Goal: Transaction & Acquisition: Download file/media

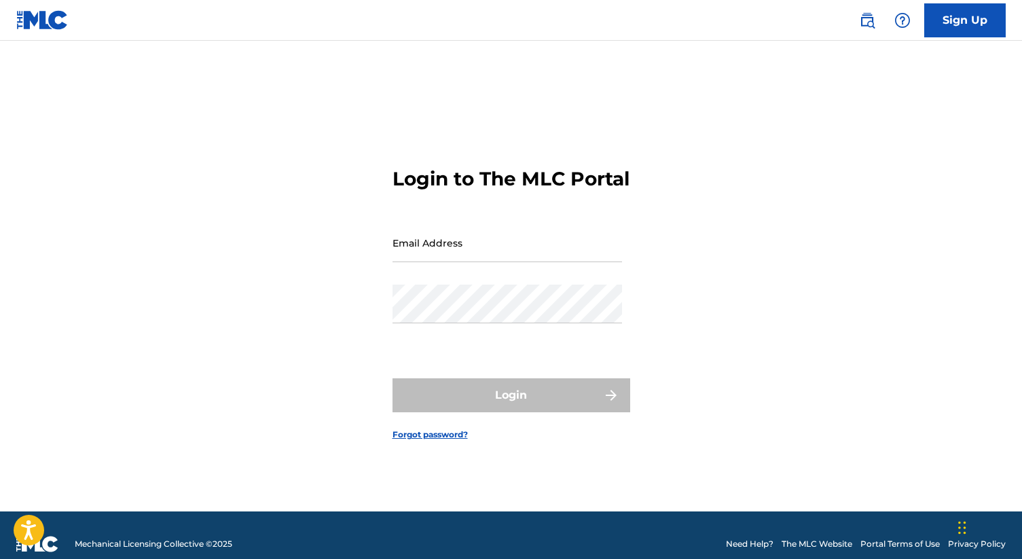
click at [455, 240] on input "Email Address" at bounding box center [506, 242] width 229 height 39
type input "[EMAIL_ADDRESS][DOMAIN_NAME]"
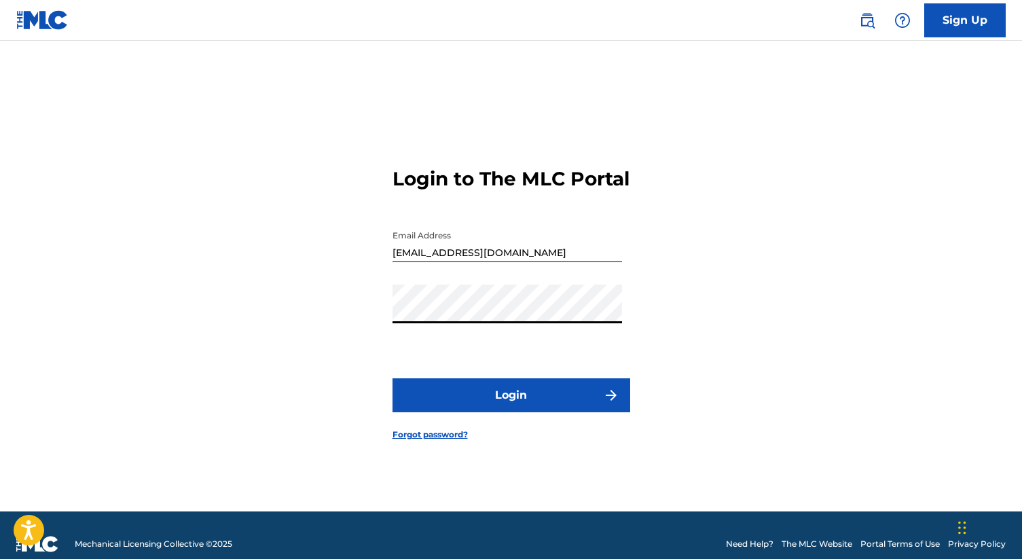
click at [515, 400] on button "Login" at bounding box center [511, 395] width 238 height 34
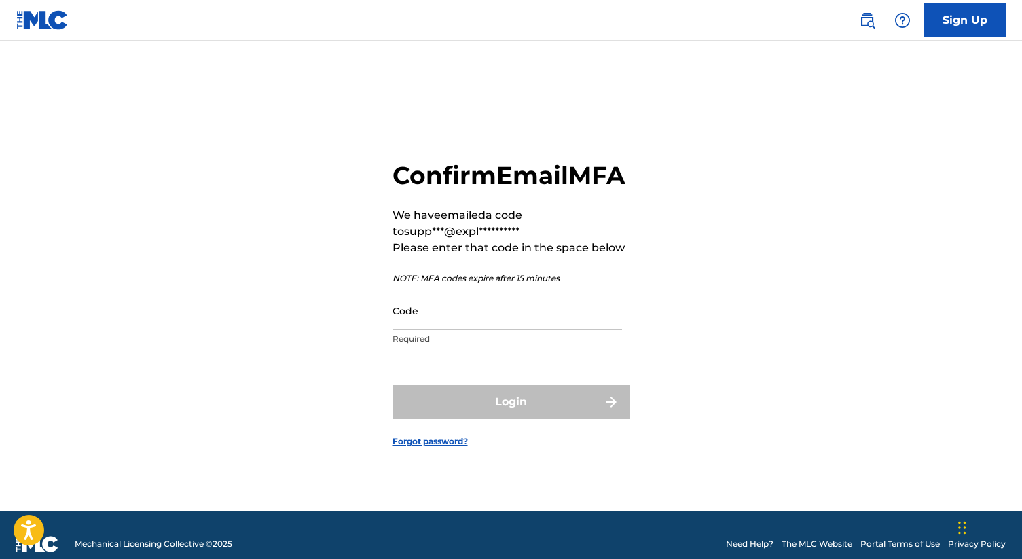
click at [498, 330] on input "Code" at bounding box center [506, 310] width 229 height 39
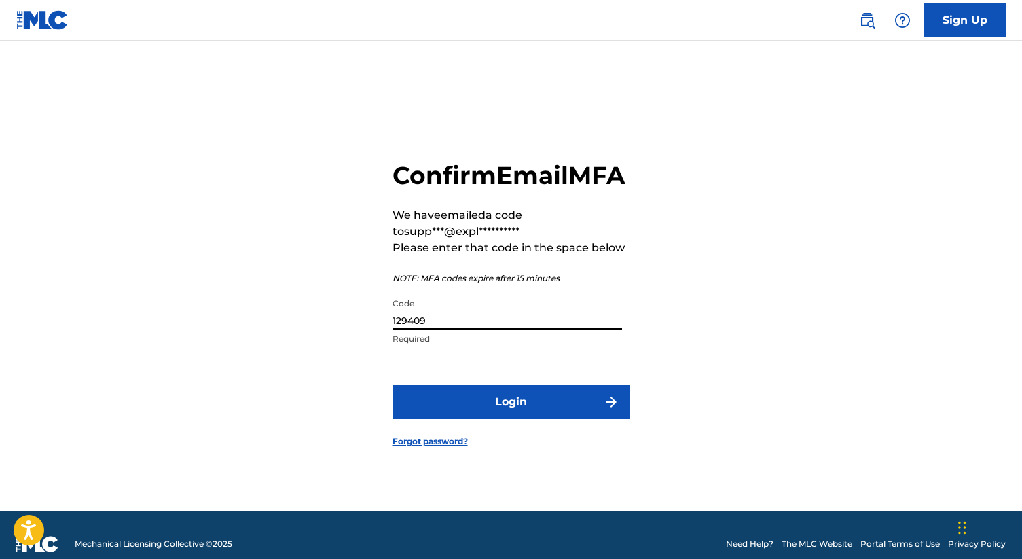
type input "129409"
click at [392, 385] on button "Login" at bounding box center [511, 402] width 238 height 34
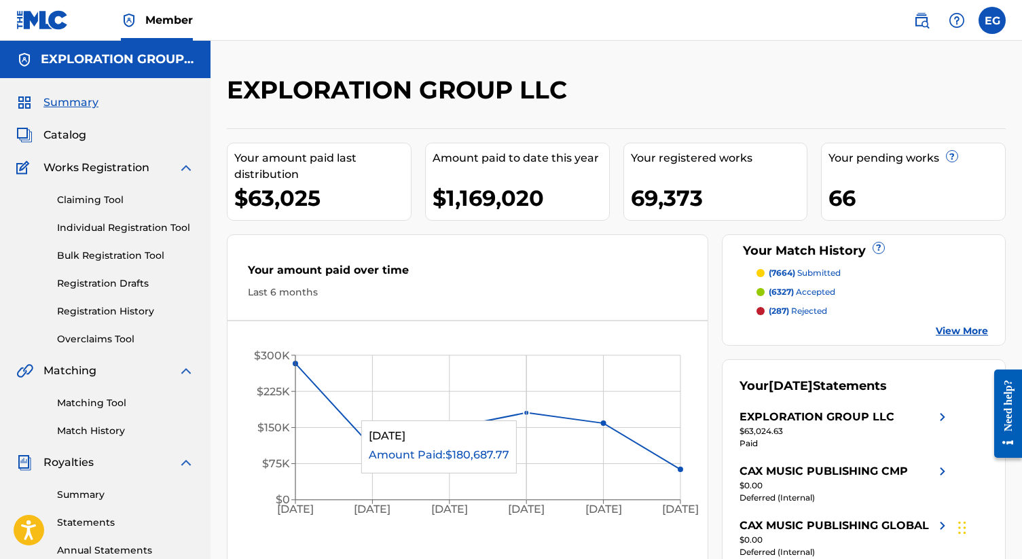
click at [525, 413] on circle at bounding box center [525, 412] width 5 height 5
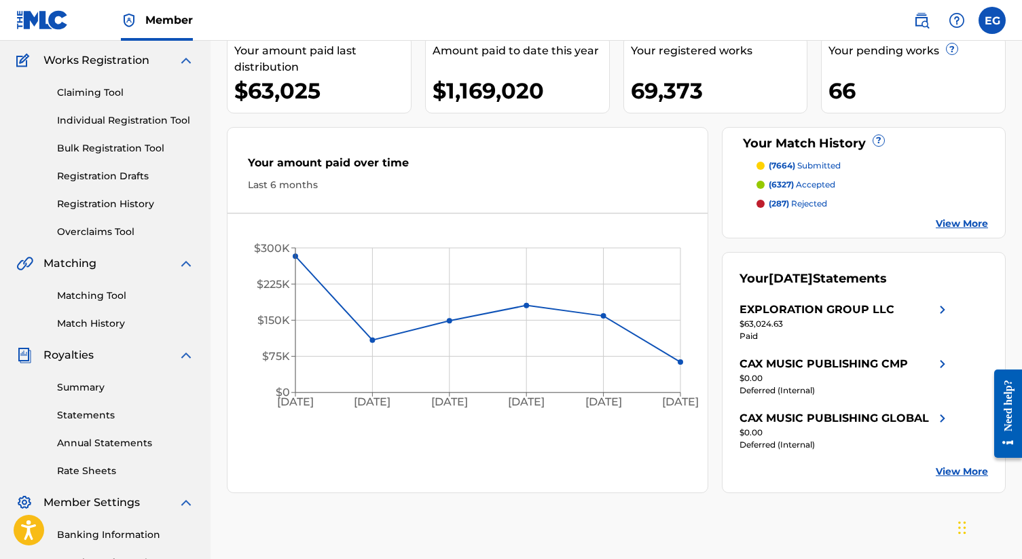
scroll to position [122, 0]
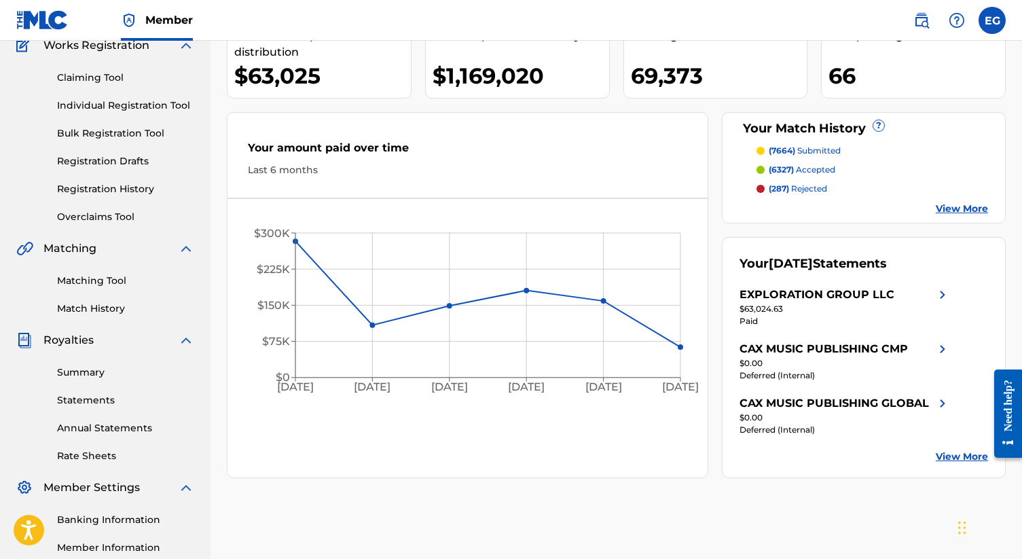
click at [132, 375] on link "Summary" at bounding box center [125, 372] width 137 height 14
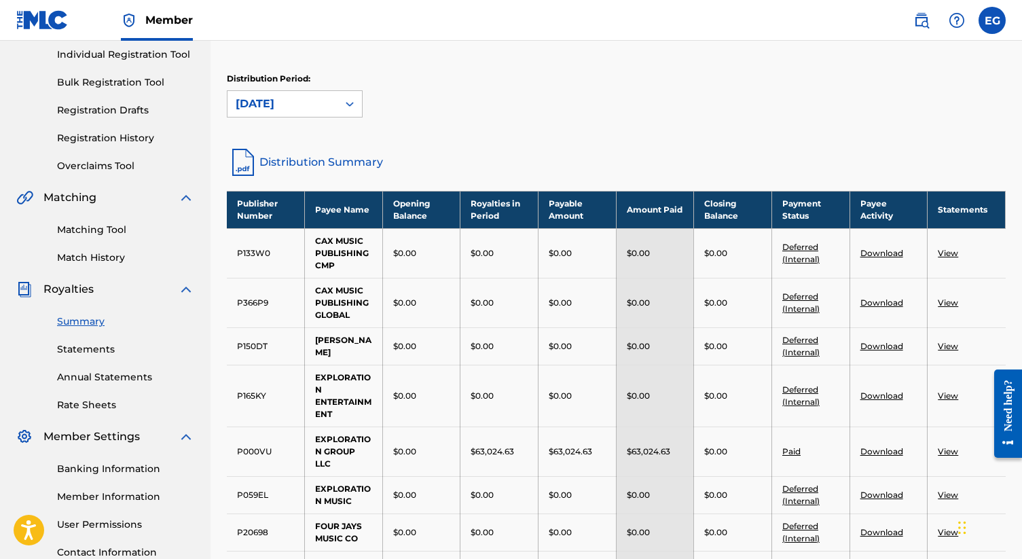
scroll to position [282, 0]
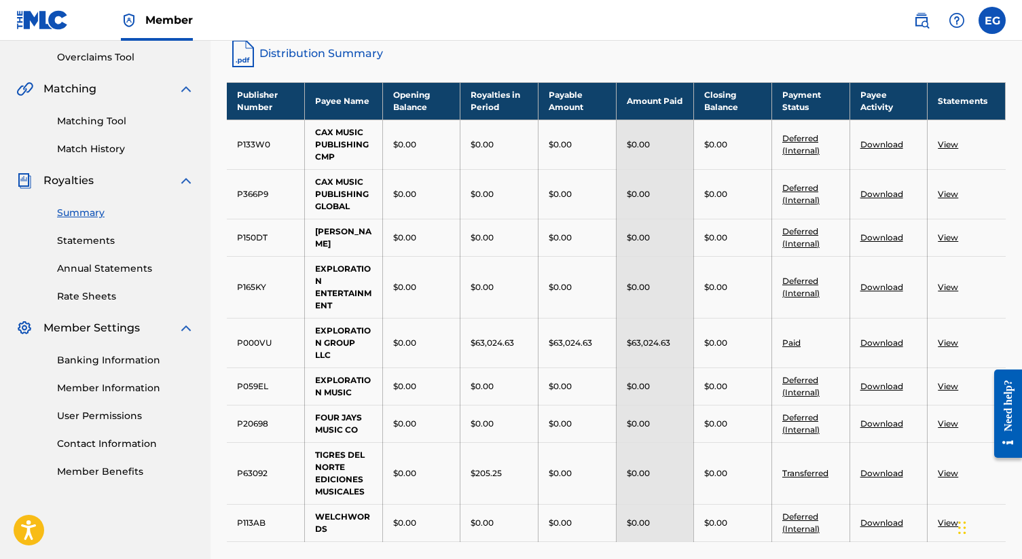
click at [949, 287] on link "View" at bounding box center [947, 287] width 20 height 10
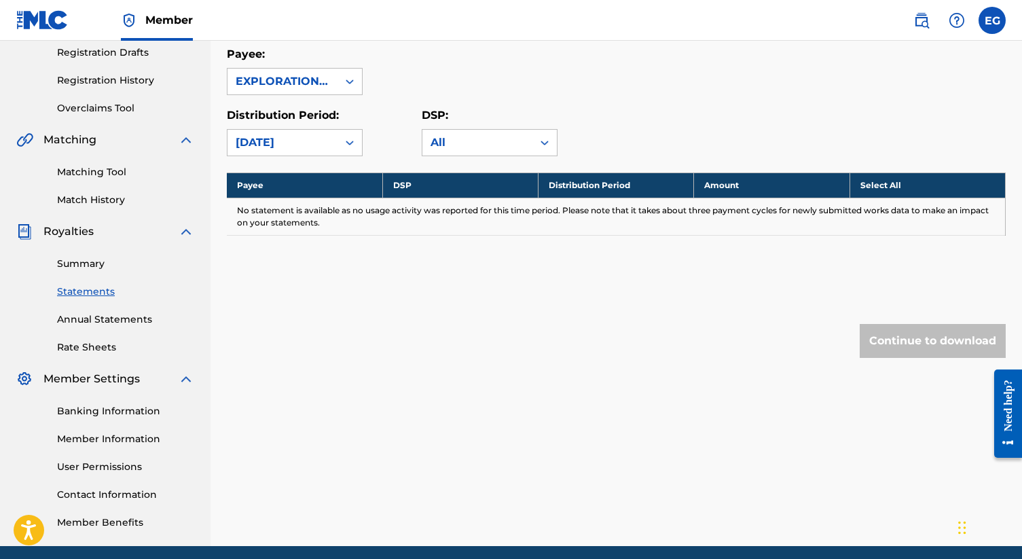
scroll to position [158, 0]
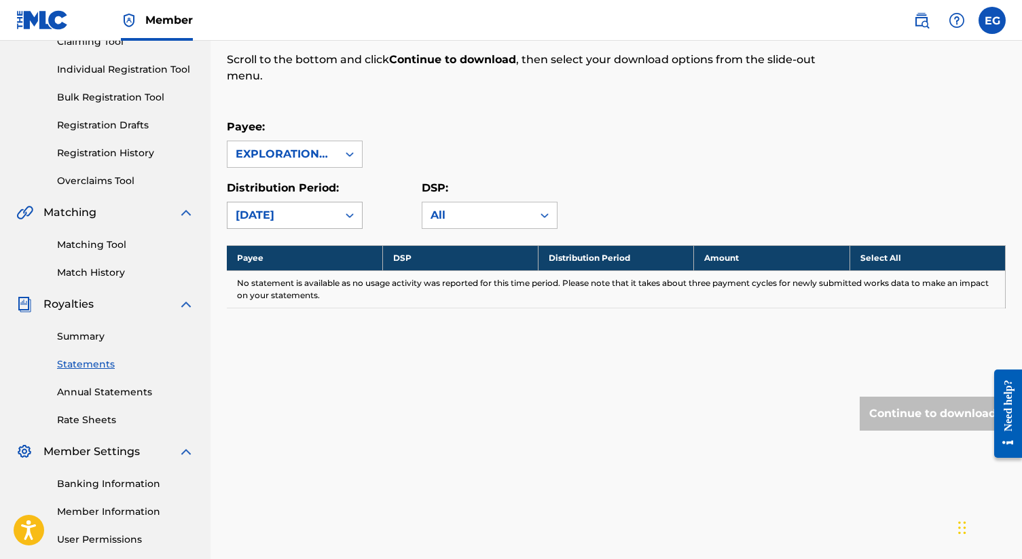
click at [282, 212] on div "[DATE]" at bounding box center [283, 215] width 94 height 16
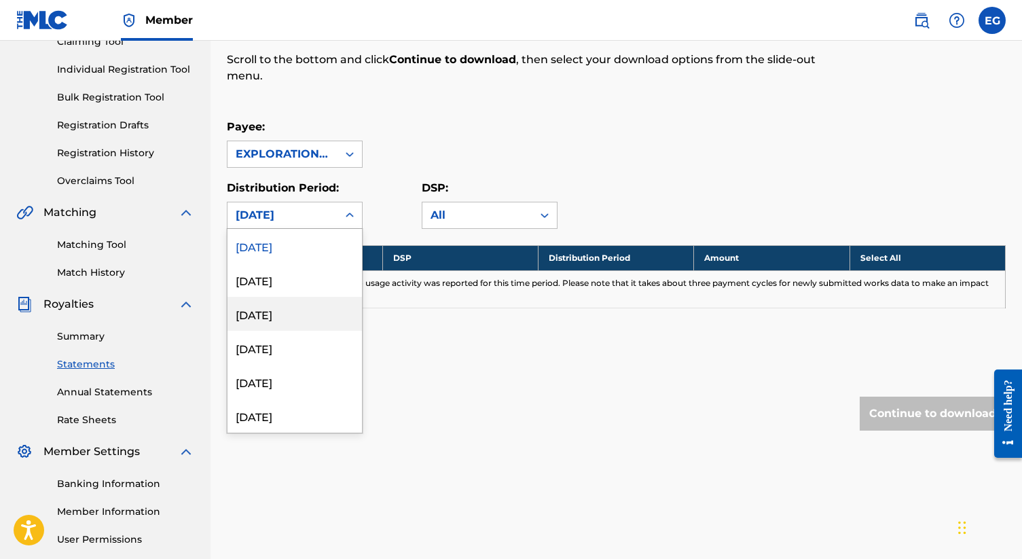
click at [269, 310] on div "[DATE]" at bounding box center [294, 314] width 134 height 34
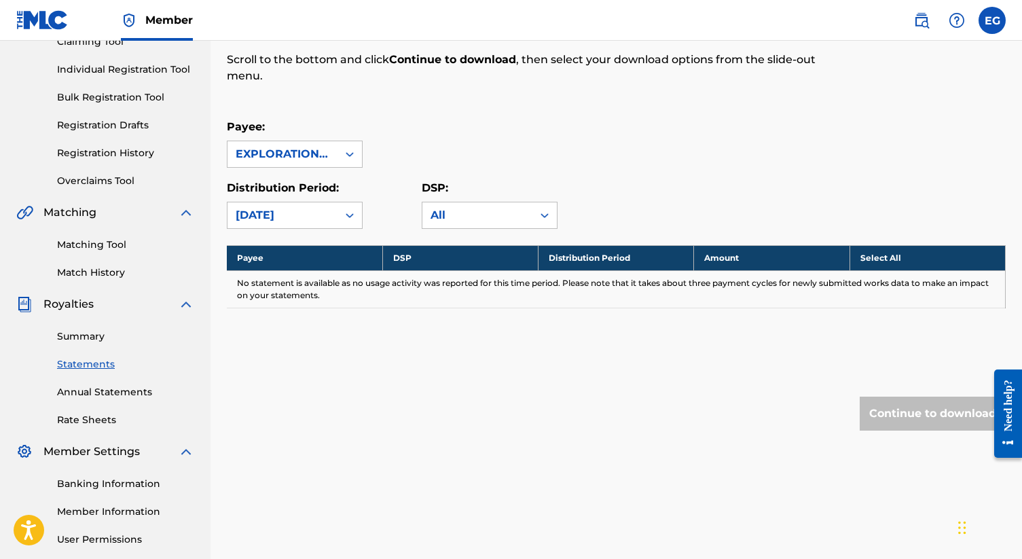
click at [826, 398] on div "Continue to download" at bounding box center [616, 413] width 779 height 34
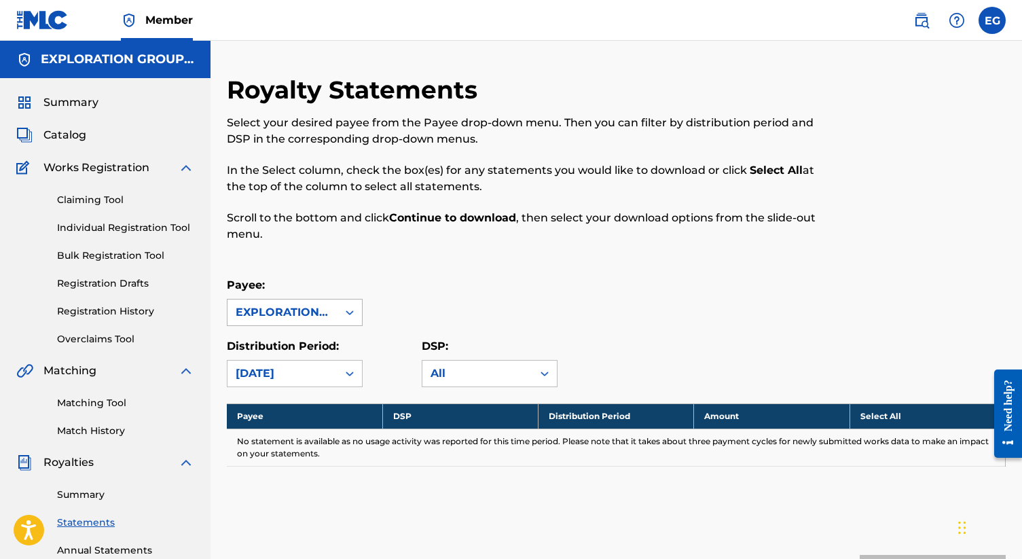
click at [333, 305] on div "EXPLORATION ENTERTAINMENT" at bounding box center [282, 312] width 110 height 26
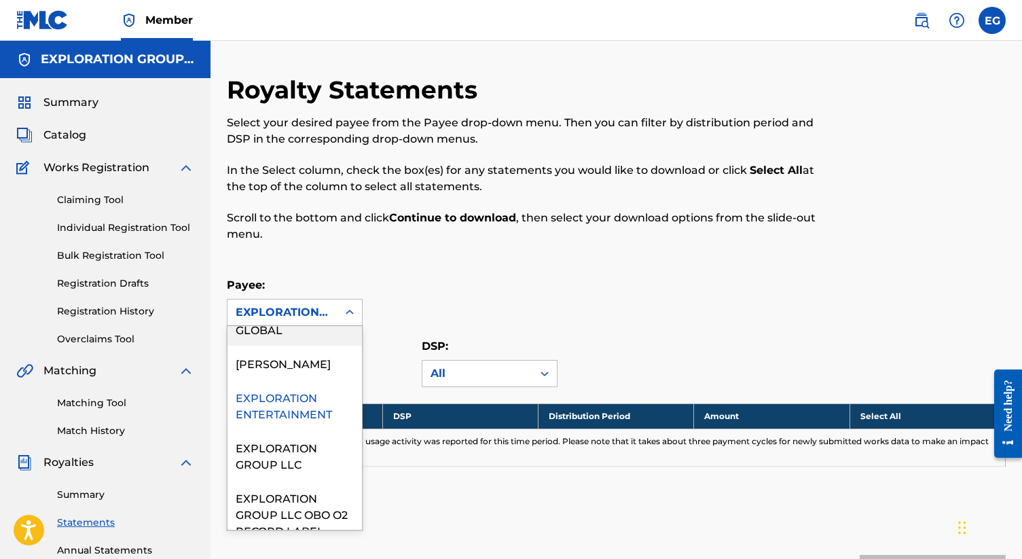
scroll to position [96, 0]
click at [307, 470] on div "EXPLORATION GROUP LLC" at bounding box center [294, 456] width 134 height 50
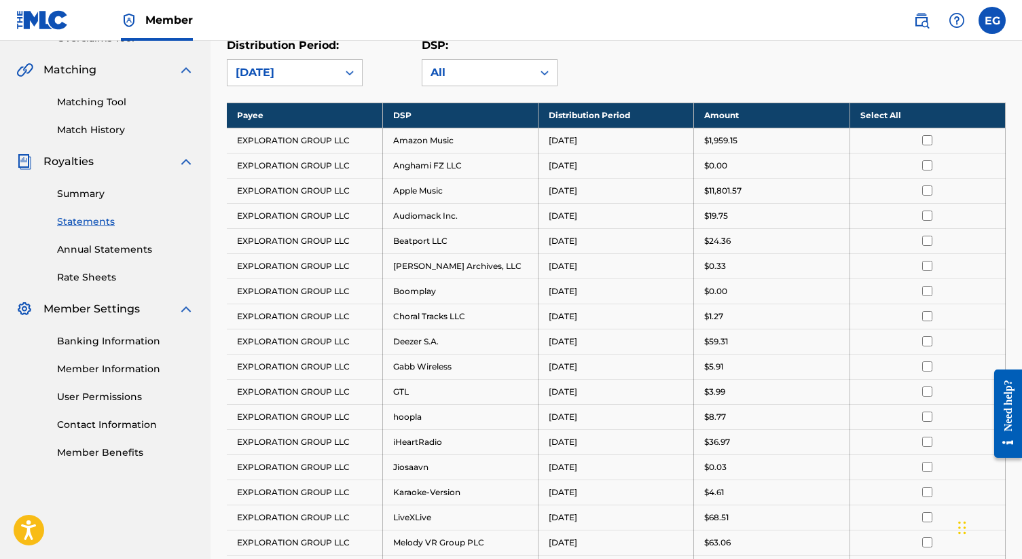
scroll to position [302, 0]
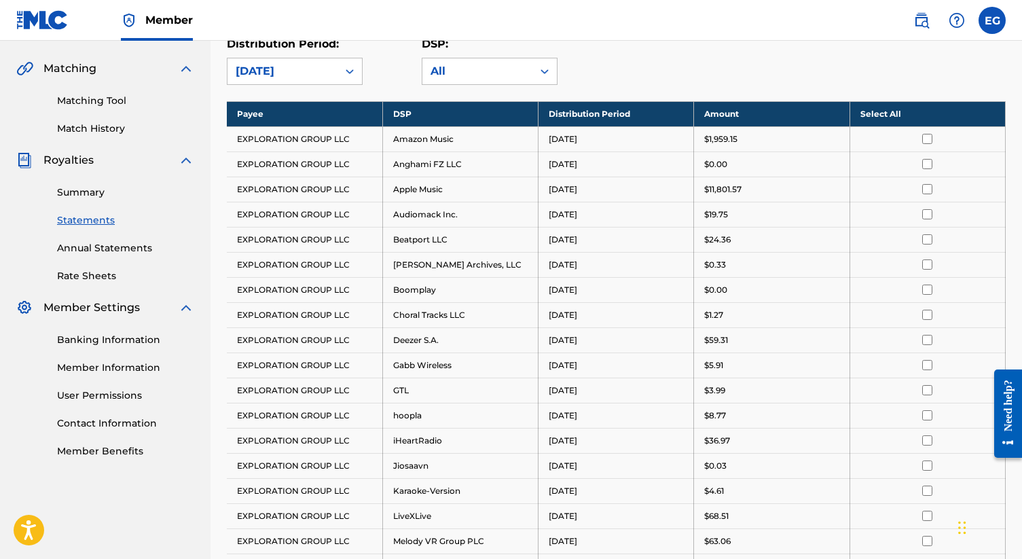
click at [888, 115] on th "Select All" at bounding box center [926, 113] width 155 height 25
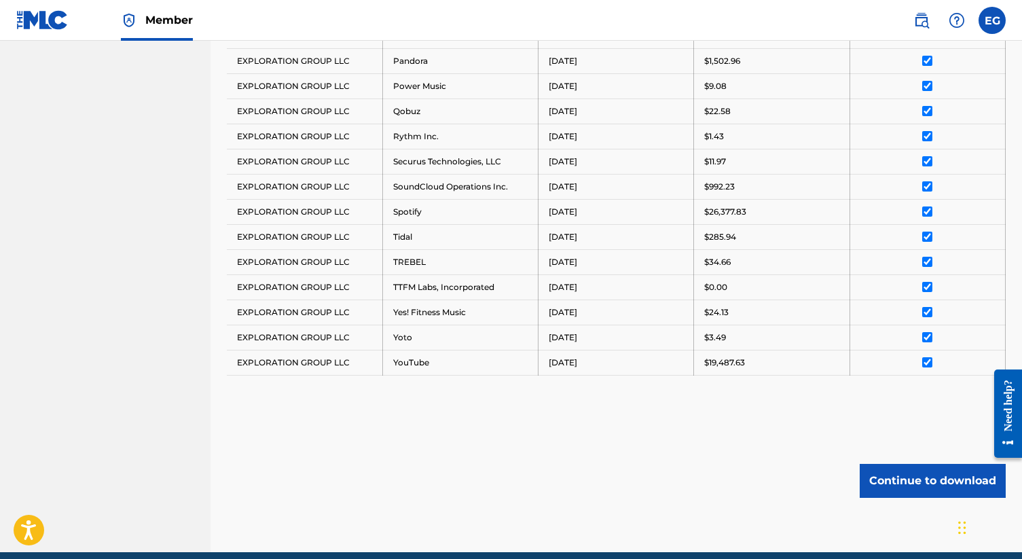
scroll to position [940, 0]
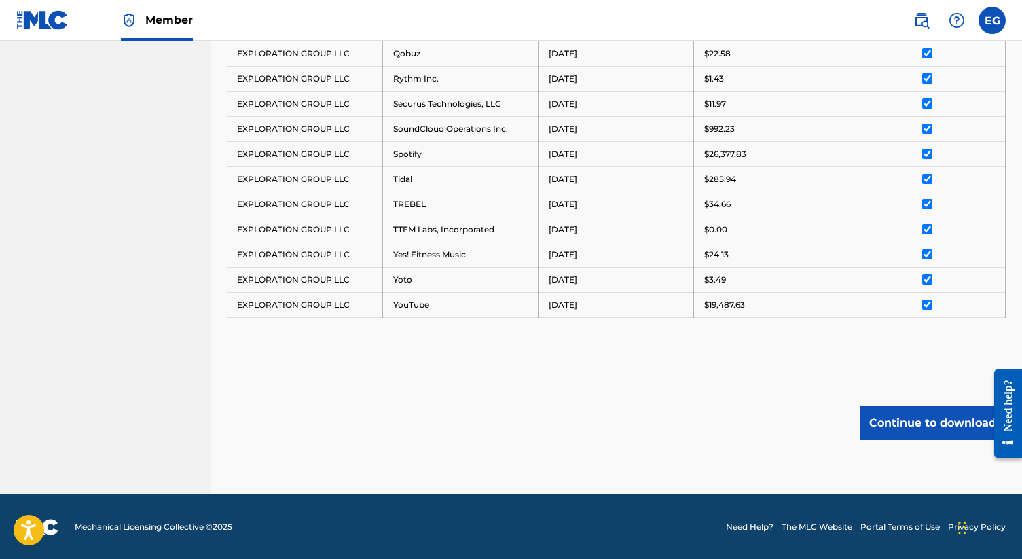
click at [897, 428] on button "Continue to download" at bounding box center [932, 423] width 146 height 34
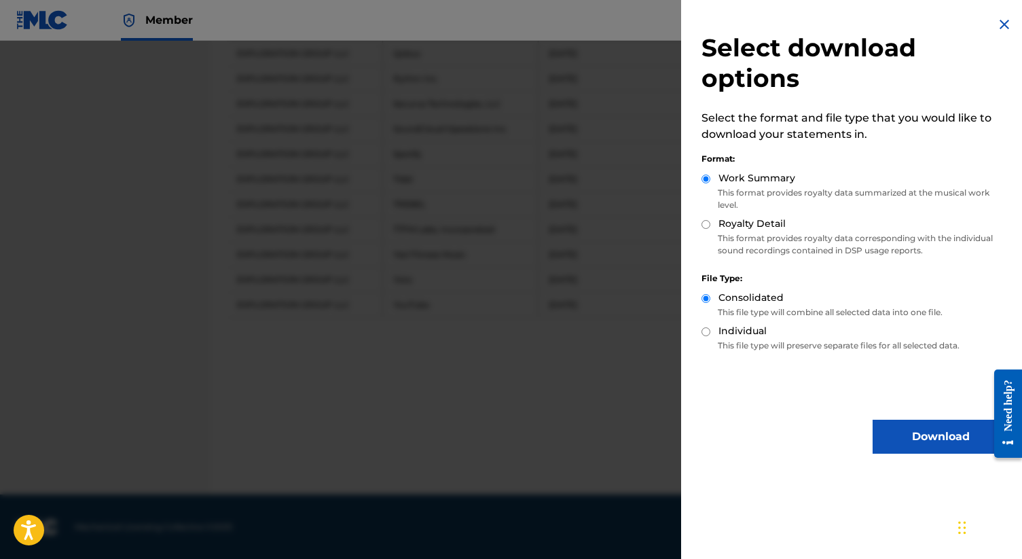
click at [705, 223] on input "Royalty Detail" at bounding box center [705, 224] width 9 height 9
radio input "true"
click at [902, 439] on button "Download" at bounding box center [940, 436] width 136 height 34
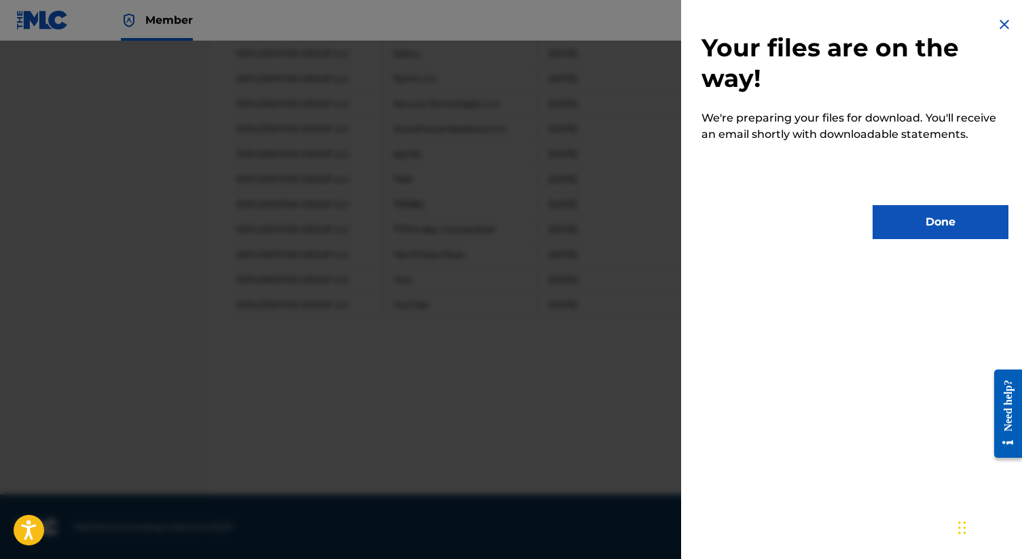
click at [907, 212] on button "Done" at bounding box center [940, 222] width 136 height 34
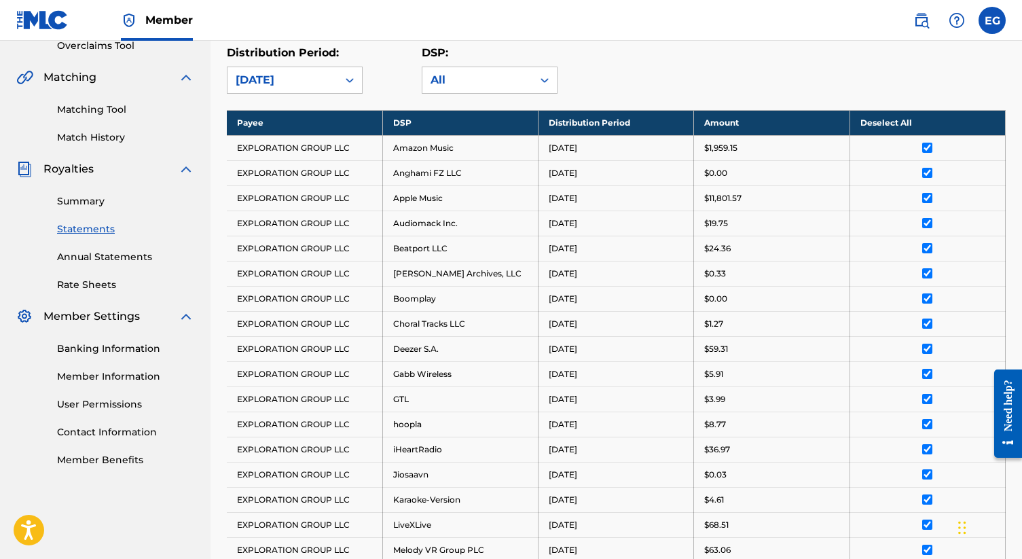
scroll to position [0, 0]
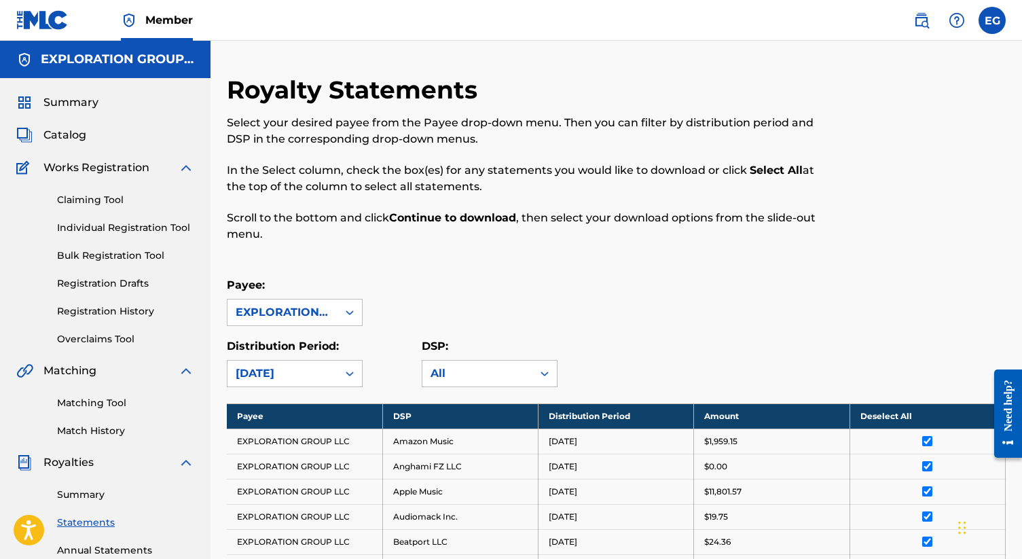
click at [882, 418] on th "Deselect All" at bounding box center [926, 415] width 155 height 25
